Goal: Book appointment/travel/reservation

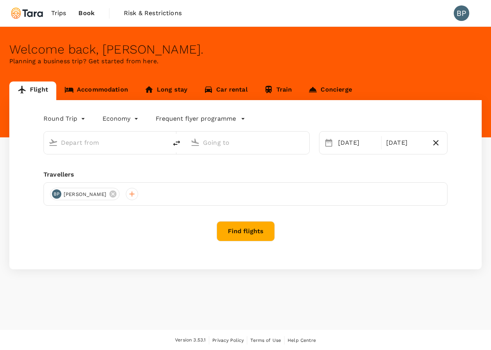
click at [106, 90] on link "Accommodation" at bounding box center [96, 91] width 80 height 19
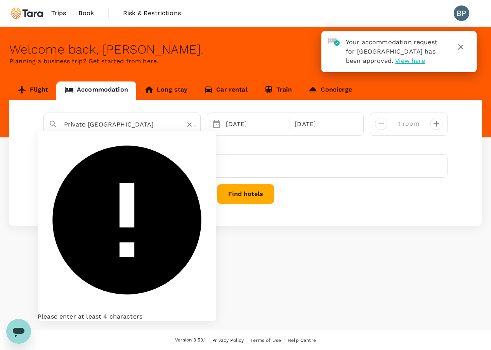
drag, startPoint x: 162, startPoint y: 125, endPoint x: -9, endPoint y: 125, distance: 171.7
click at [0, 125] on html "Your accommodation request for [GEOGRAPHIC_DATA] has been approved. View here T…" at bounding box center [245, 175] width 491 height 351
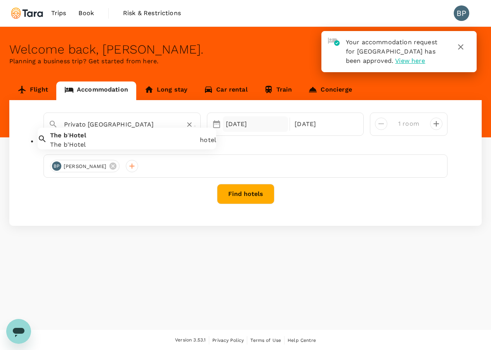
click at [224, 129] on div "[DATE]" at bounding box center [256, 125] width 66 height 16
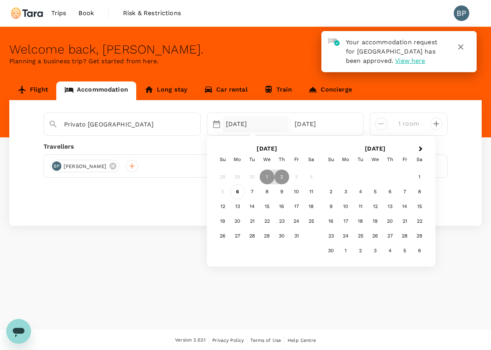
click at [240, 195] on div "6" at bounding box center [237, 192] width 15 height 15
click at [331, 127] on p "Check-out" at bounding box center [324, 124] width 59 height 9
click at [256, 194] on div "7" at bounding box center [252, 192] width 15 height 15
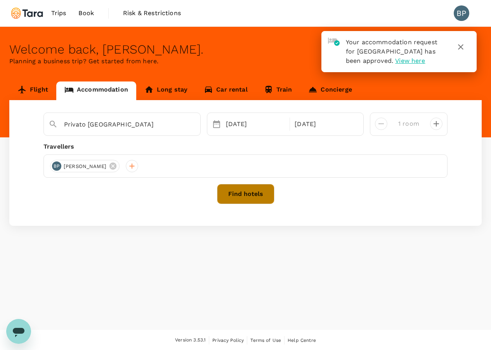
click at [255, 192] on button "Find hotels" at bounding box center [245, 194] width 57 height 20
click at [154, 117] on div "Privato [GEOGRAPHIC_DATA]" at bounding box center [127, 121] width 138 height 19
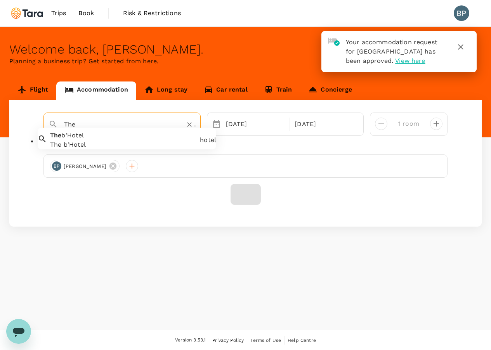
type input "The"
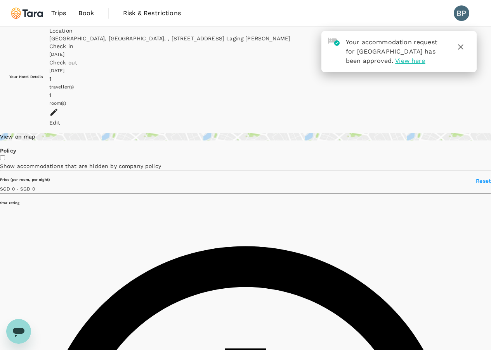
click at [463, 48] on icon "button" at bounding box center [460, 46] width 9 height 9
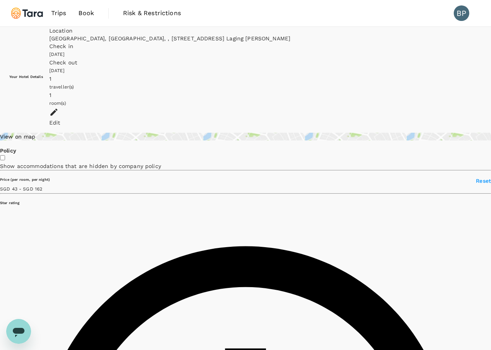
type input "160.92"
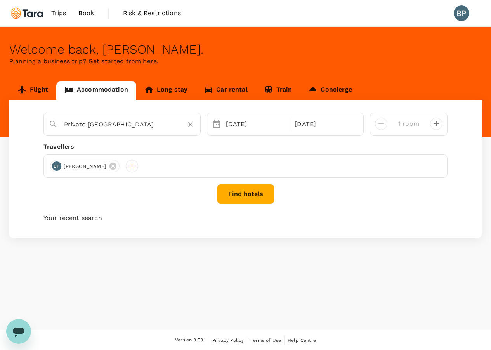
click at [124, 118] on input "Privato [GEOGRAPHIC_DATA]" at bounding box center [119, 124] width 110 height 12
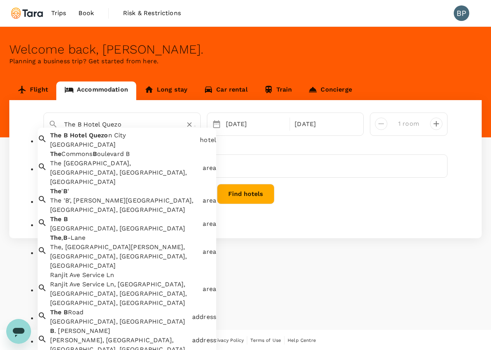
click at [102, 139] on span "Quezo" at bounding box center [98, 135] width 19 height 7
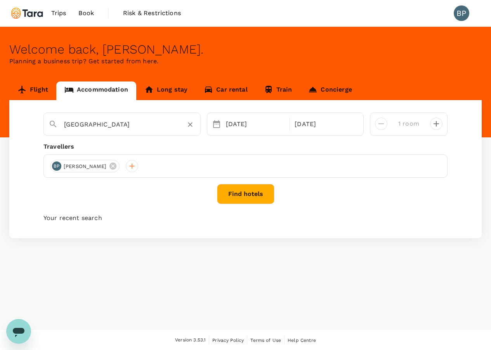
type input "[GEOGRAPHIC_DATA]"
click at [253, 194] on button "Find hotels" at bounding box center [245, 194] width 57 height 20
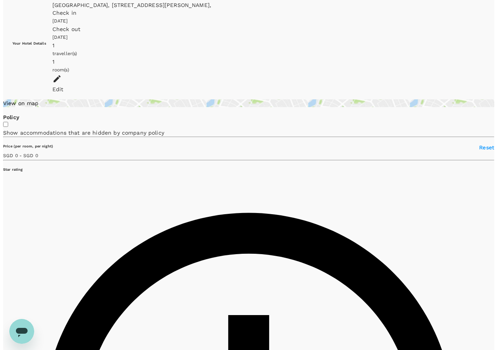
scroll to position [34, 0]
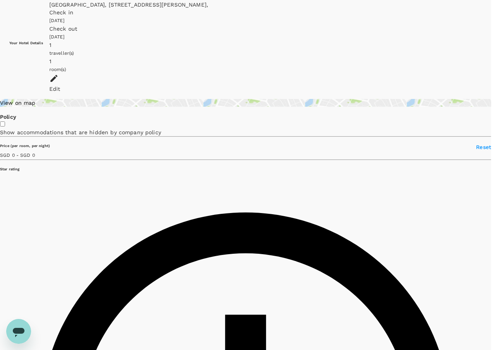
type input "63"
type input "9985502008"
type input "[PERSON_NAME][EMAIL_ADDRESS][DOMAIN_NAME]"
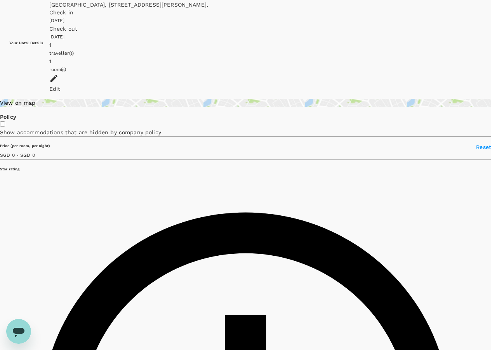
type textarea "One night stay to a"
type input "97"
type textarea "One night stay to avoid traff"
type input "97"
type textarea "One night stay to avoid traffic"
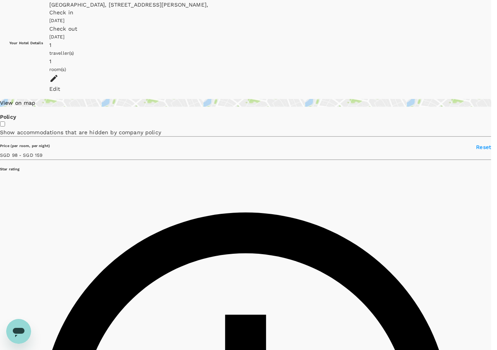
type input "157.68"
type textarea "One night stay to avoid traffic /"
type input "157.68"
type textarea "One night stay to avoid traffic / codi"
type input "97.33"
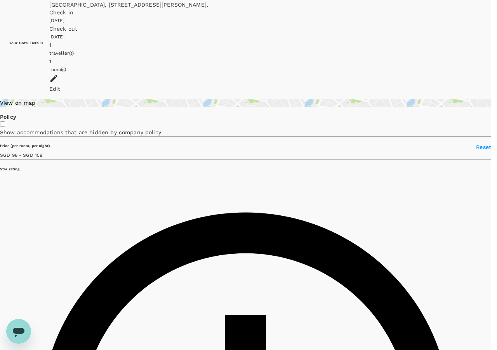
type input "158.33"
type input "64.33"
type input "158.33"
type textarea "One night stay to avoid traffic / coding"
type input "157.92"
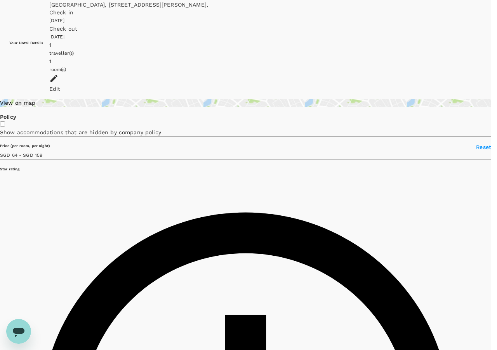
type input "33.92"
type input "157.92"
type textarea "One night stay to avoid traffic / coding for Tues"
type input "157.92"
type textarea "One night stay to avoid traffic / coding for Tuesa"
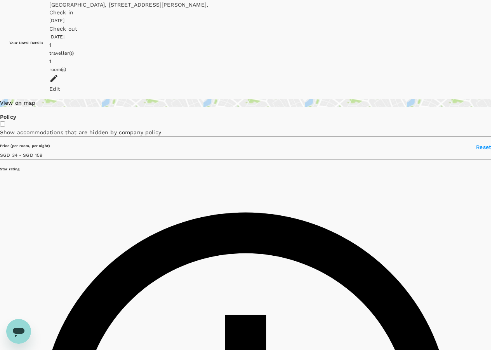
type input "157.92"
type textarea "One night stay to avoid traffic / coding for Tues"
type input "157.92"
type textarea "One night stay to avoid traffic / coding o"
type input "157.92"
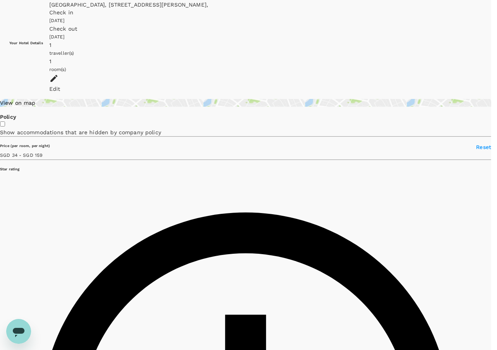
type textarea "One night stay to avoid traffic / coding [DATE]"
type input "157.92"
type textarea "One night stay to avoid traffic / coding [DATE] for me"
type input "157.92"
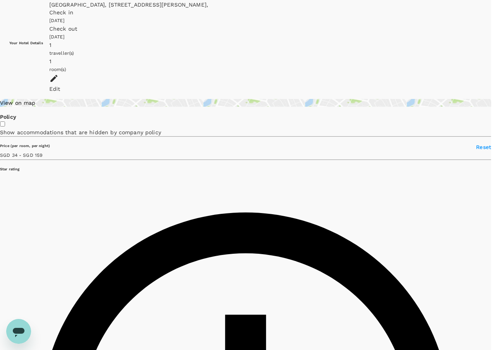
type textarea "One night stay to avoid traffic / coding [DATE] for meeting with Wind Coordinat…"
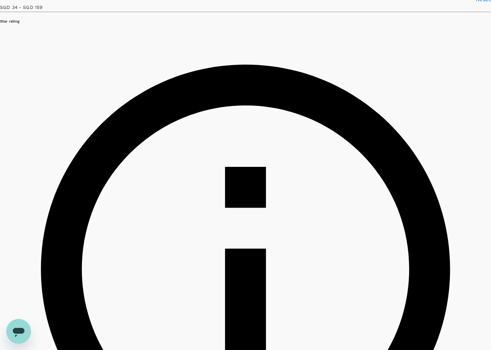
scroll to position [0, 0]
